Goal: Information Seeking & Learning: Learn about a topic

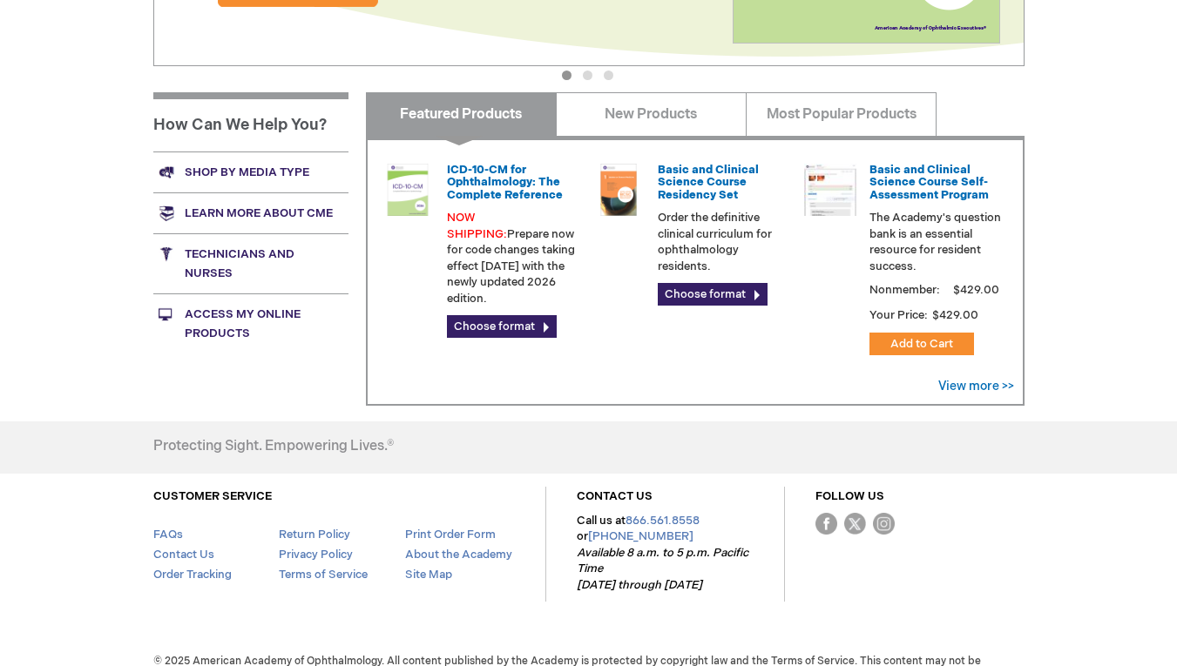
scroll to position [611, 0]
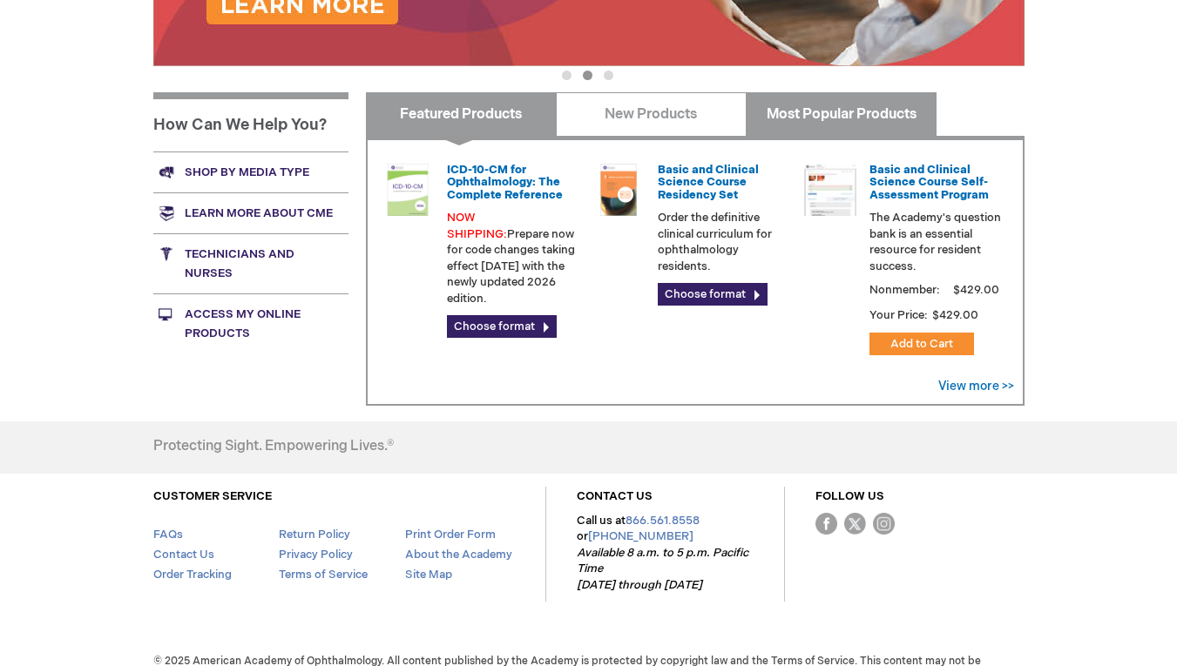
click at [820, 117] on link "Most Popular Products" at bounding box center [841, 114] width 191 height 44
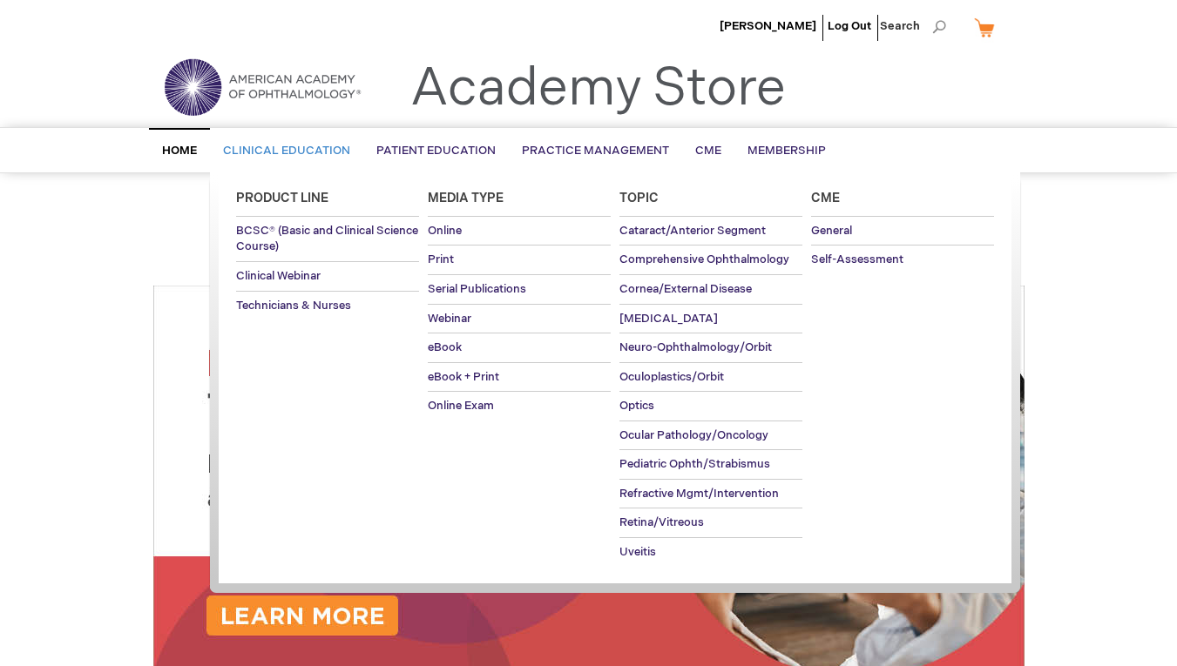
scroll to position [0, 0]
click at [303, 154] on span "Clinical Education" at bounding box center [286, 151] width 127 height 14
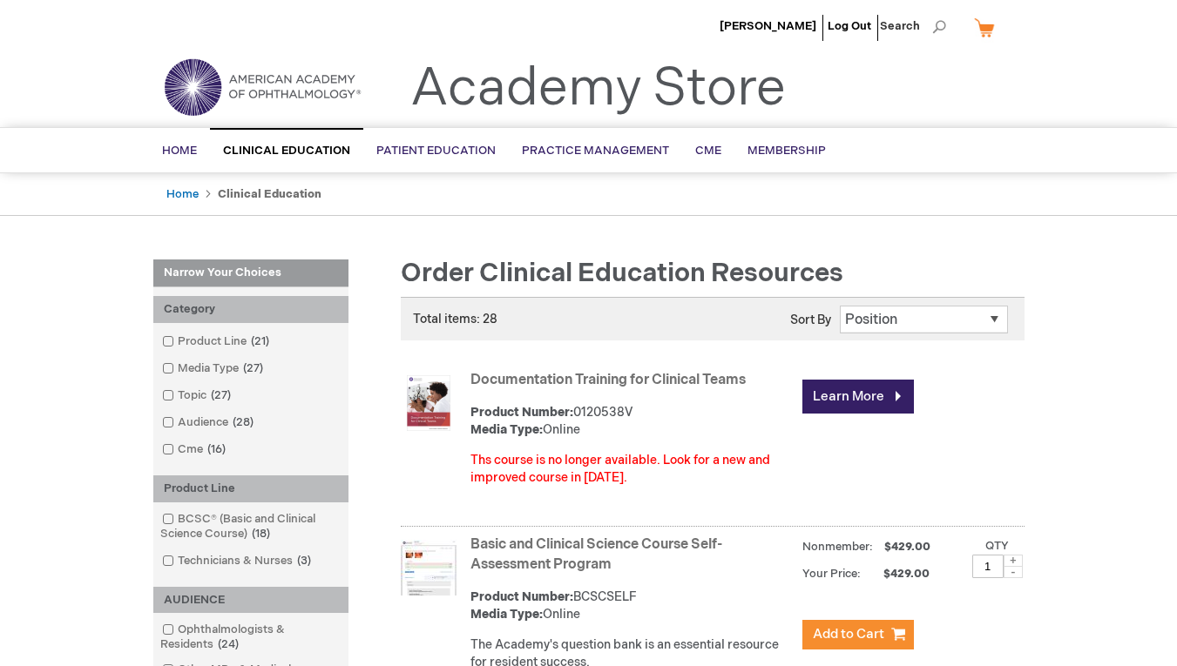
click at [369, 195] on ul "Home Clinical Education" at bounding box center [588, 194] width 871 height 43
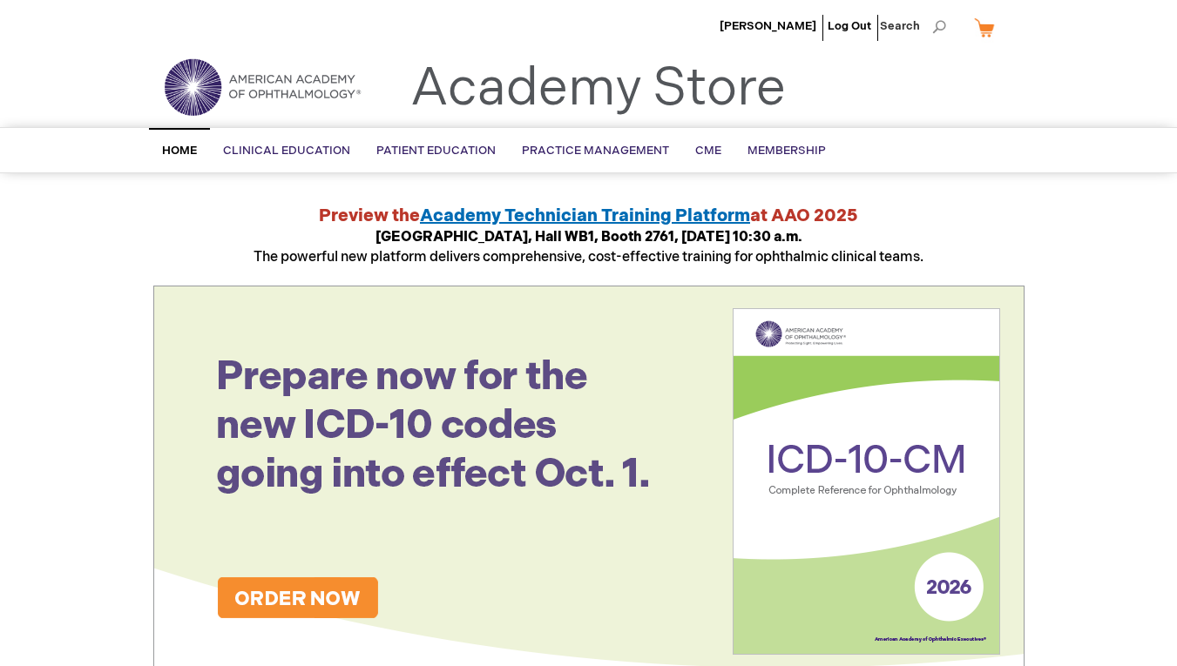
click at [184, 147] on span "Home" at bounding box center [179, 151] width 35 height 14
click at [685, 148] on link "CME" at bounding box center [708, 151] width 52 height 43
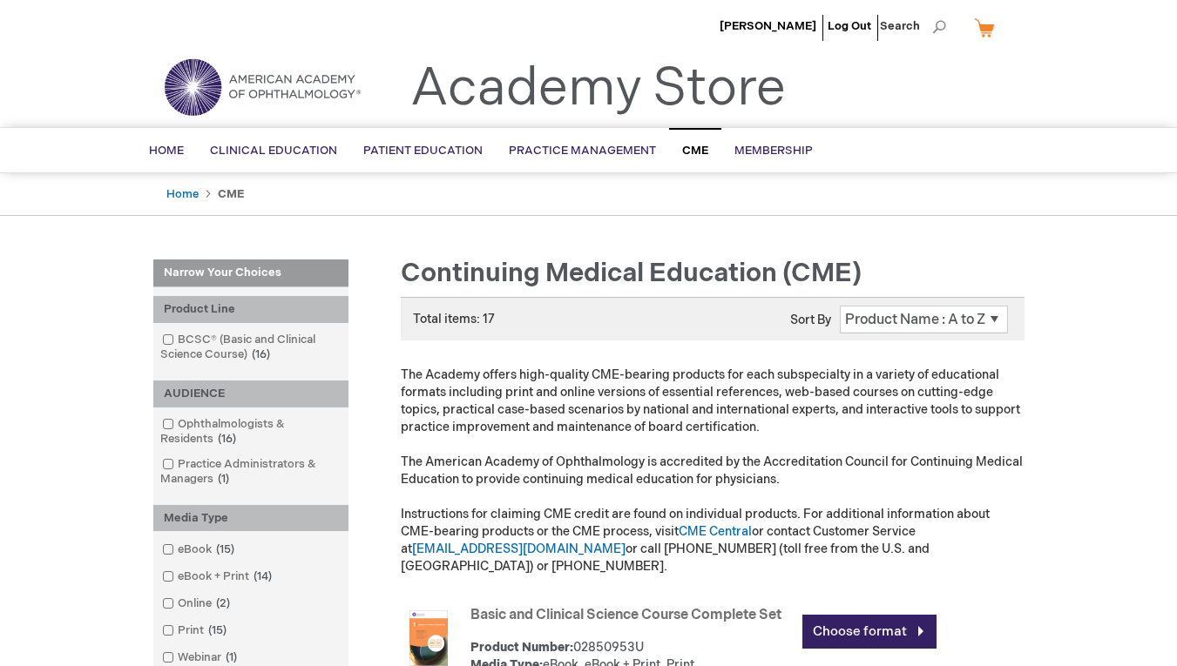
click at [334, 90] on img at bounding box center [262, 87] width 209 height 63
